Goal: Navigation & Orientation: Find specific page/section

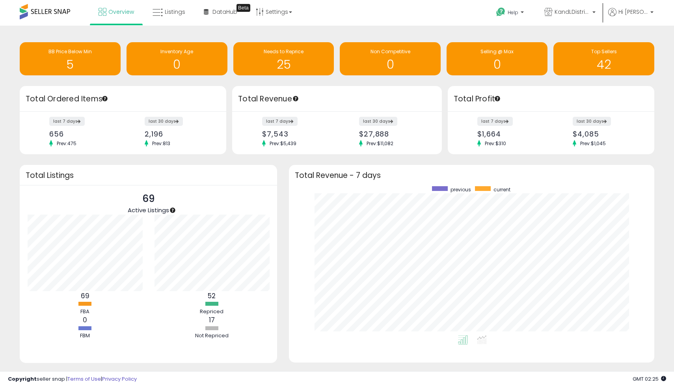
scroll to position [149, 349]
click at [119, 19] on link "Overview" at bounding box center [116, 12] width 47 height 24
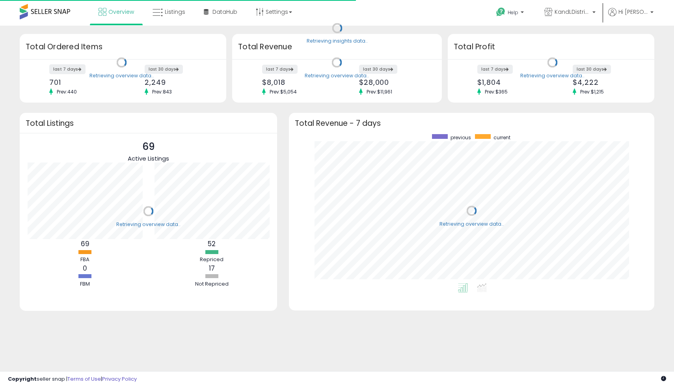
scroll to position [149, 349]
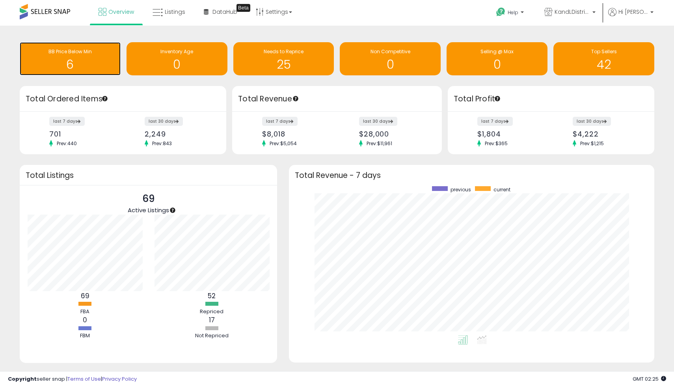
click at [84, 67] on h1 "6" at bounding box center [70, 64] width 93 height 13
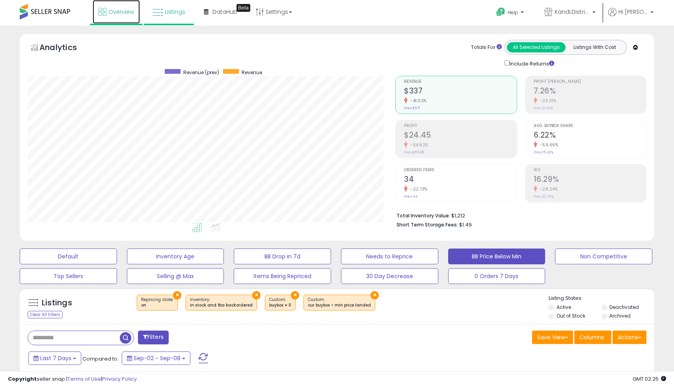
click at [110, 7] on link "Overview" at bounding box center [116, 12] width 47 height 24
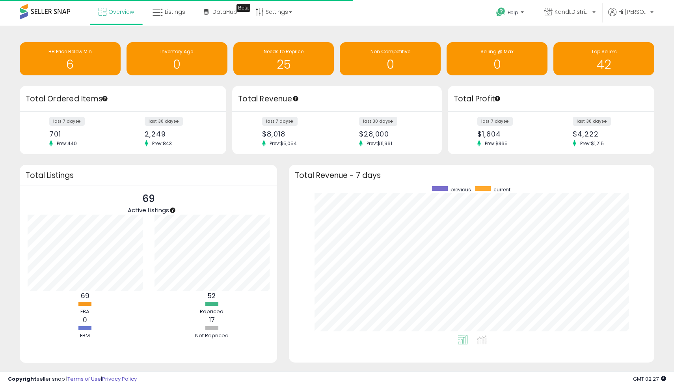
scroll to position [149, 349]
click at [200, 203] on div "69 Active Listings" at bounding box center [149, 202] width 242 height 23
